Goal: Obtain resource: Obtain resource

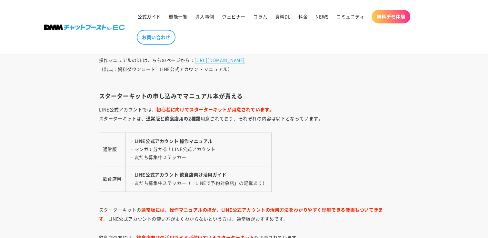
scroll to position [935, 0]
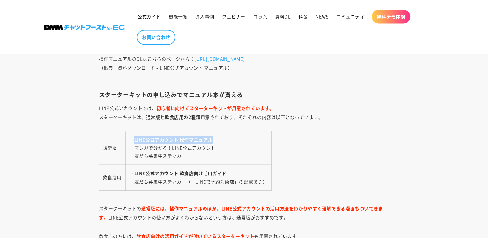
drag, startPoint x: 135, startPoint y: 138, endPoint x: 213, endPoint y: 140, distance: 77.7
click at [213, 140] on td "・ LINE公式アカウント 操作マニュアル ・マンガで分かる！LINE公式アカウント ・友だち募集中ステッカー" at bounding box center [197, 148] width 145 height 34
drag, startPoint x: 213, startPoint y: 140, endPoint x: 199, endPoint y: 140, distance: 14.2
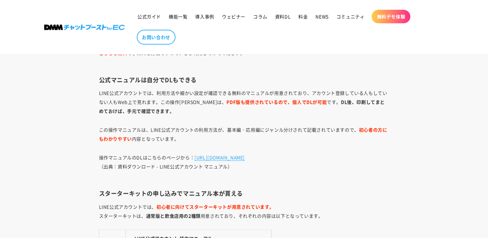
scroll to position [870, 0]
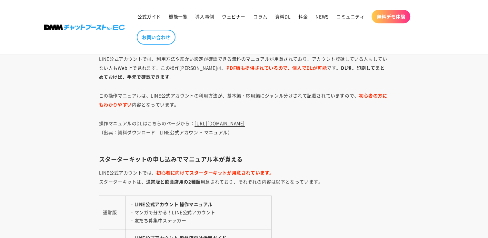
click at [245, 122] on link "[URL][DOMAIN_NAME]" at bounding box center [219, 123] width 50 height 6
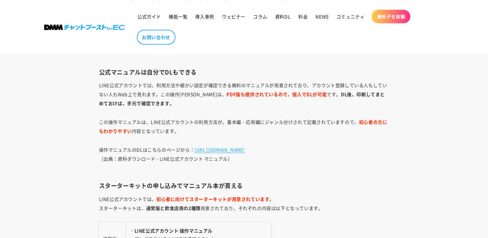
scroll to position [838, 0]
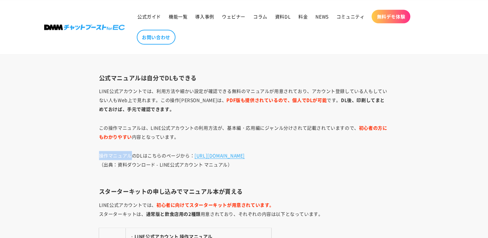
drag, startPoint x: 100, startPoint y: 154, endPoint x: 132, endPoint y: 156, distance: 32.6
click at [132, 156] on p "操作マニュアルのDLはこちらのページから： [URL][DOMAIN_NAME] （出典：資料ダウンロード - LINE公式アカウント マニュアル）" at bounding box center [244, 164] width 290 height 27
drag, startPoint x: 132, startPoint y: 156, endPoint x: 89, endPoint y: 158, distance: 42.9
click at [103, 154] on p "操作マニュアルのDLはこちらのページから： [URL][DOMAIN_NAME] （出典：資料ダウンロード - LINE公式アカウント マニュアル）" at bounding box center [244, 164] width 290 height 27
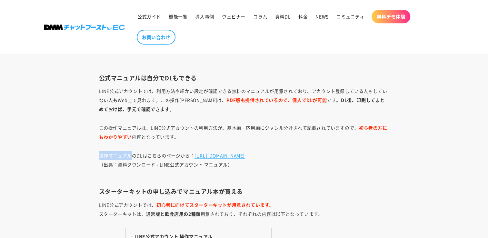
click at [101, 155] on p "操作マニュアルのDLはこちらのページから： [URL][DOMAIN_NAME] （出典：資料ダウンロード - LINE公式アカウント マニュアル）" at bounding box center [244, 164] width 290 height 27
drag, startPoint x: 100, startPoint y: 154, endPoint x: 130, endPoint y: 153, distance: 30.0
click at [130, 153] on p "操作マニュアルのDLはこちらのページから： [URL][DOMAIN_NAME] （出典：資料ダウンロード - LINE公式アカウント マニュアル）" at bounding box center [244, 164] width 290 height 27
copy p "操作マニュアル"
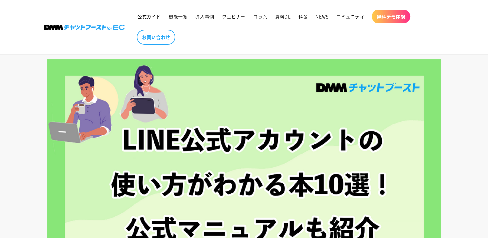
scroll to position [0, 0]
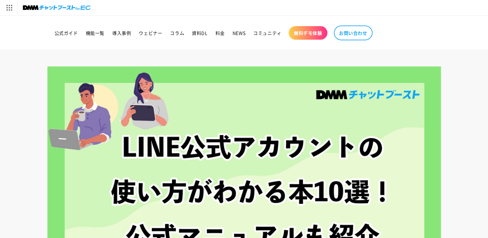
drag, startPoint x: 35, startPoint y: 126, endPoint x: 38, endPoint y: 119, distance: 7.1
